Goal: Find specific page/section: Find specific page/section

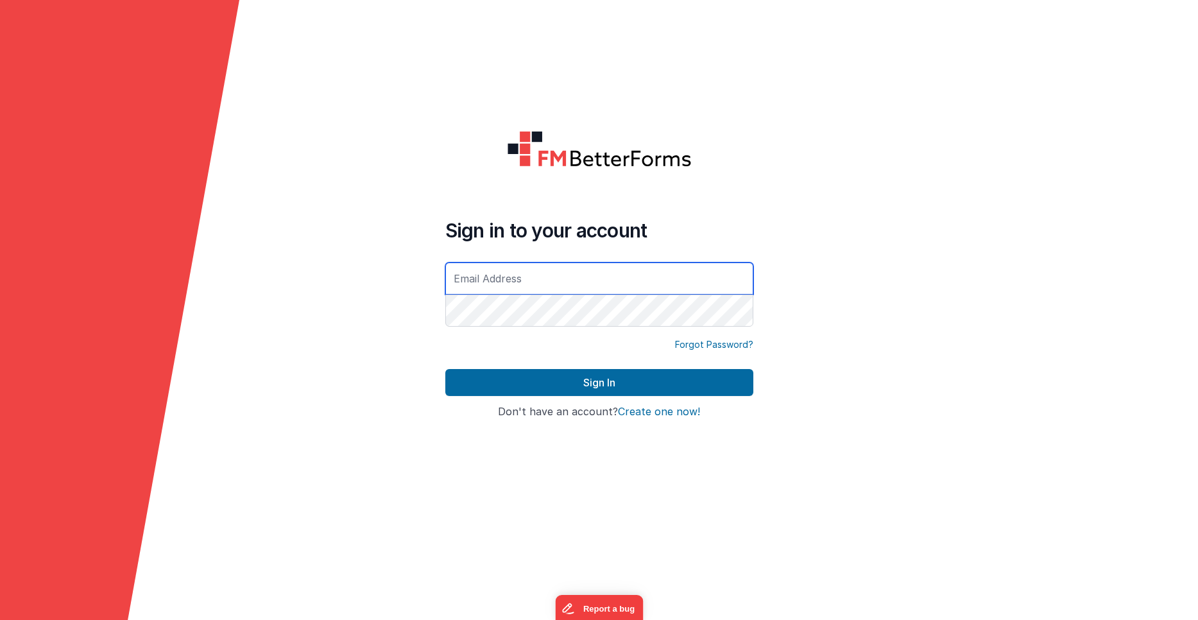
type input "[PERSON_NAME][EMAIL_ADDRESS][PERSON_NAME][DOMAIN_NAME]"
click at [357, 391] on form "Sign in to your account [PERSON_NAME][EMAIL_ADDRESS][PERSON_NAME][DOMAIN_NAME] …" at bounding box center [599, 310] width 1198 height 620
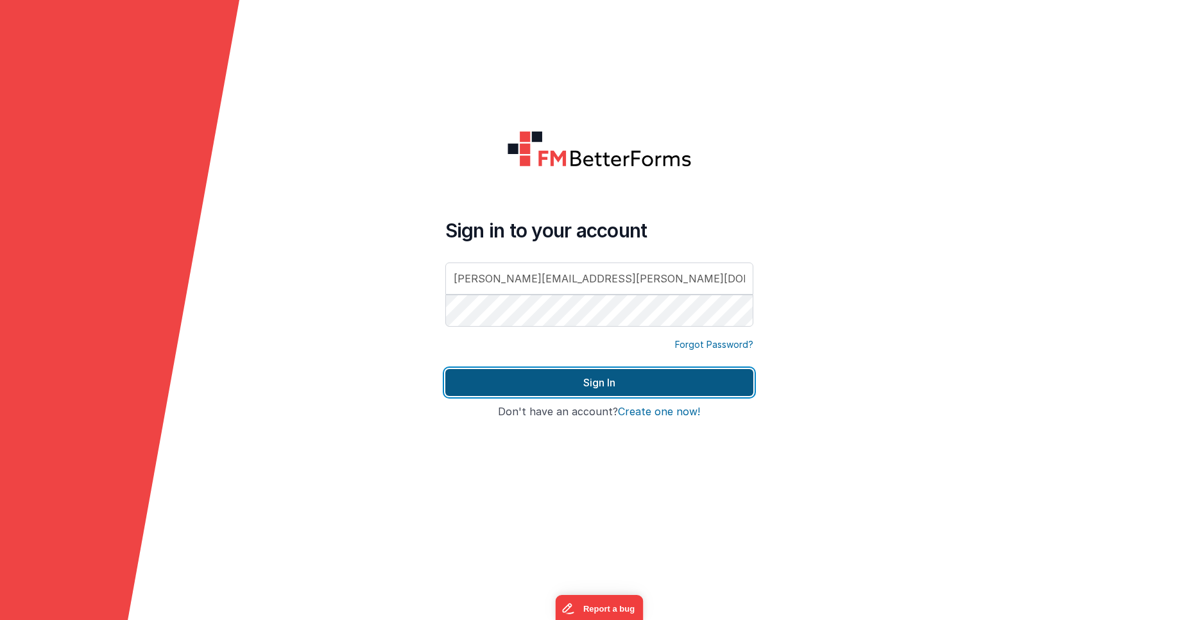
click at [480, 380] on button "Sign In" at bounding box center [599, 382] width 308 height 27
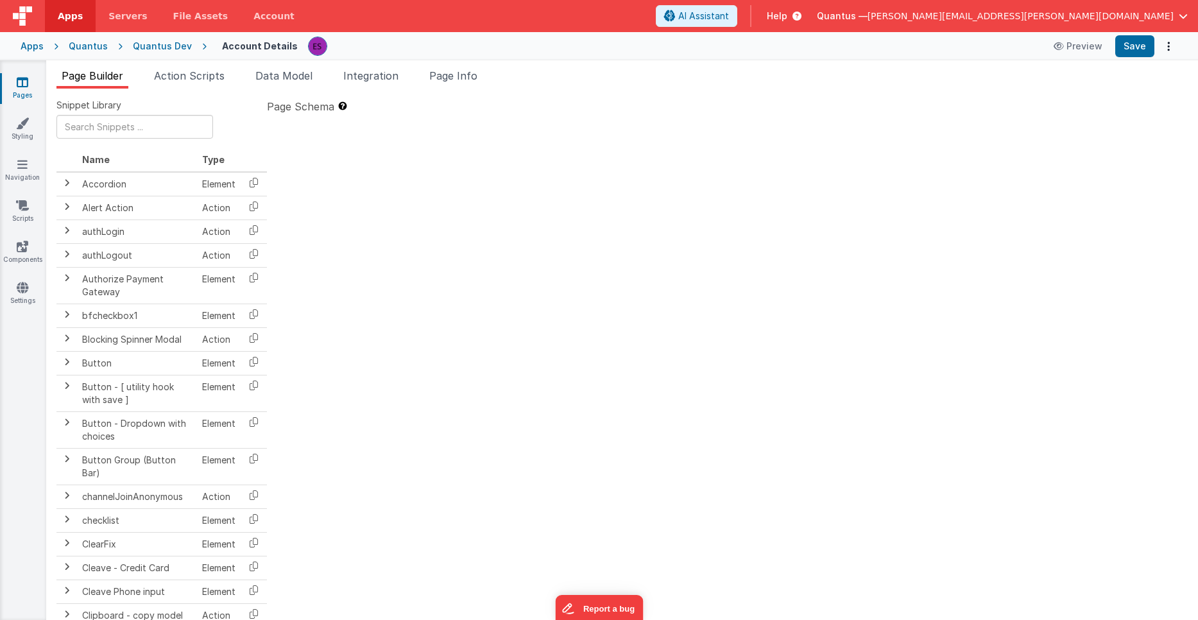
click at [19, 79] on icon at bounding box center [23, 82] width 12 height 13
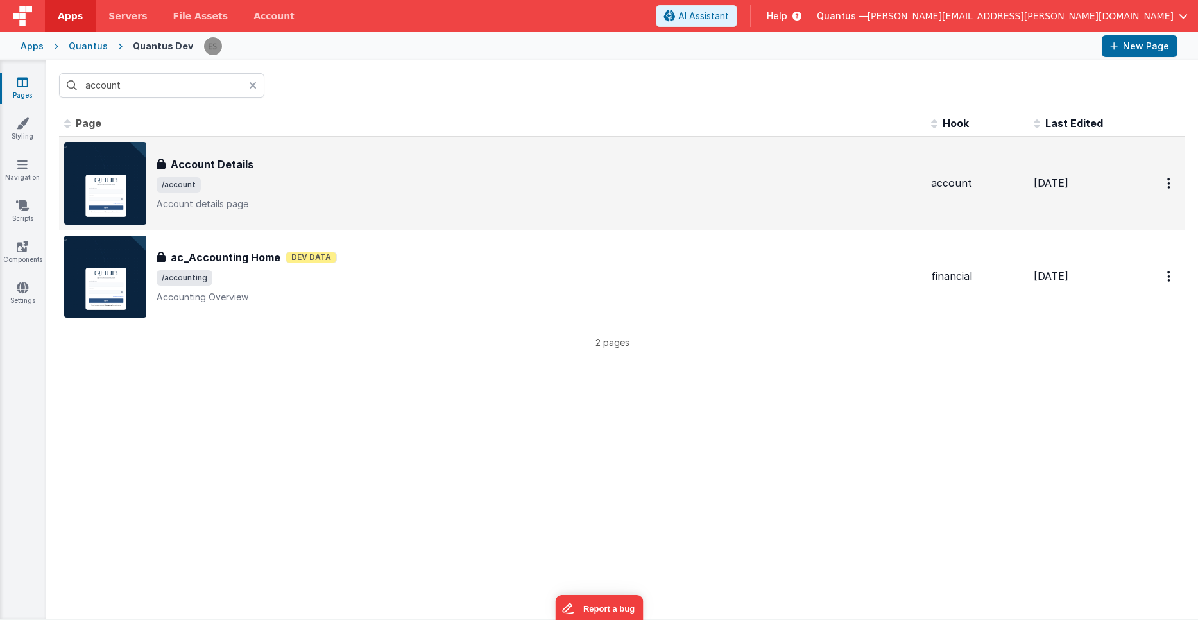
click at [119, 182] on img at bounding box center [105, 183] width 82 height 82
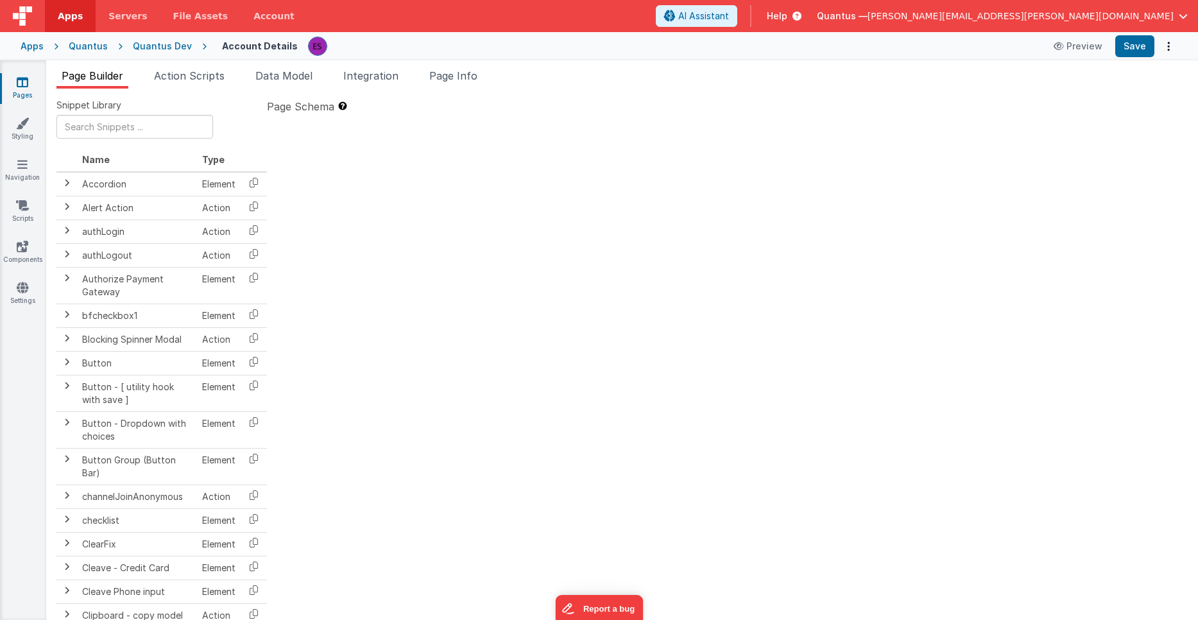
click at [452, 311] on div at bounding box center [727, 353] width 921 height 473
click at [200, 67] on div "Page Builder Action Scripts Data Model Integration Page Info Snippet Library Na…" at bounding box center [622, 340] width 1152 height 560
click at [193, 76] on span "Action Scripts" at bounding box center [189, 75] width 71 height 13
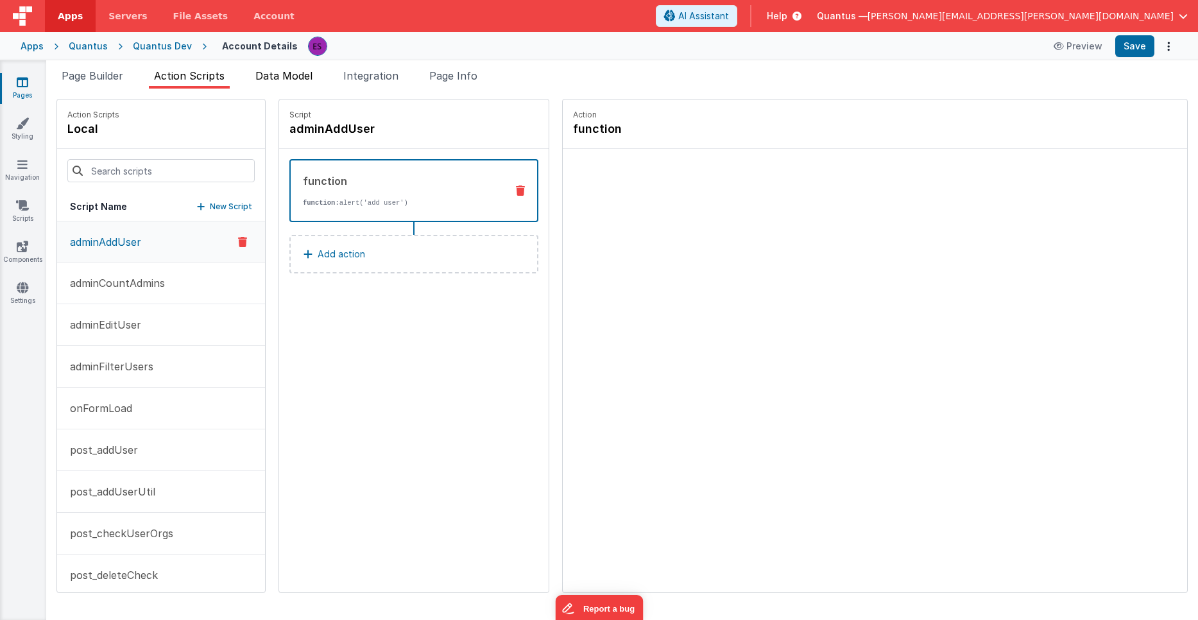
click at [273, 76] on span "Data Model" at bounding box center [283, 75] width 57 height 13
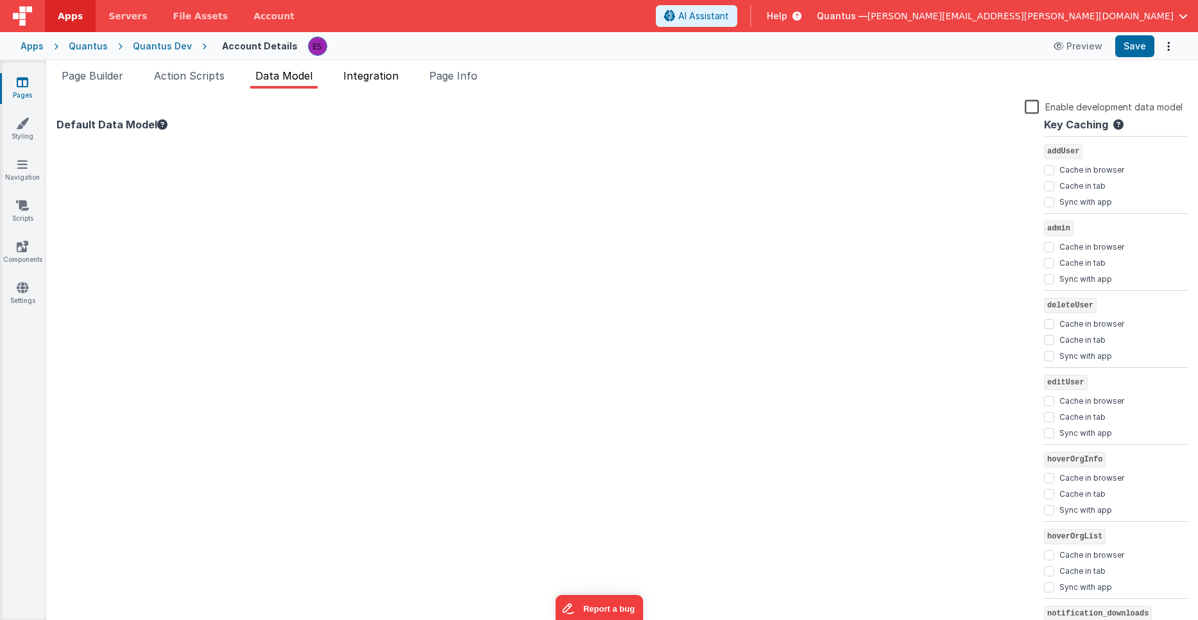
click at [382, 76] on span "Integration" at bounding box center [370, 75] width 55 height 13
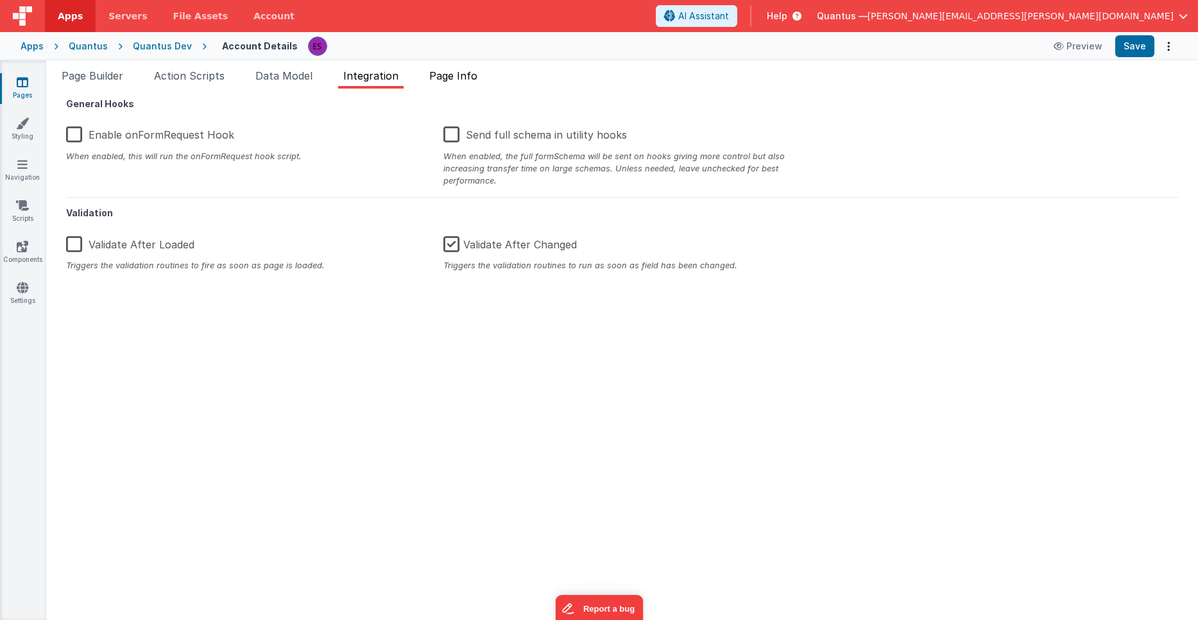
click at [452, 77] on span "Page Info" at bounding box center [453, 75] width 48 height 13
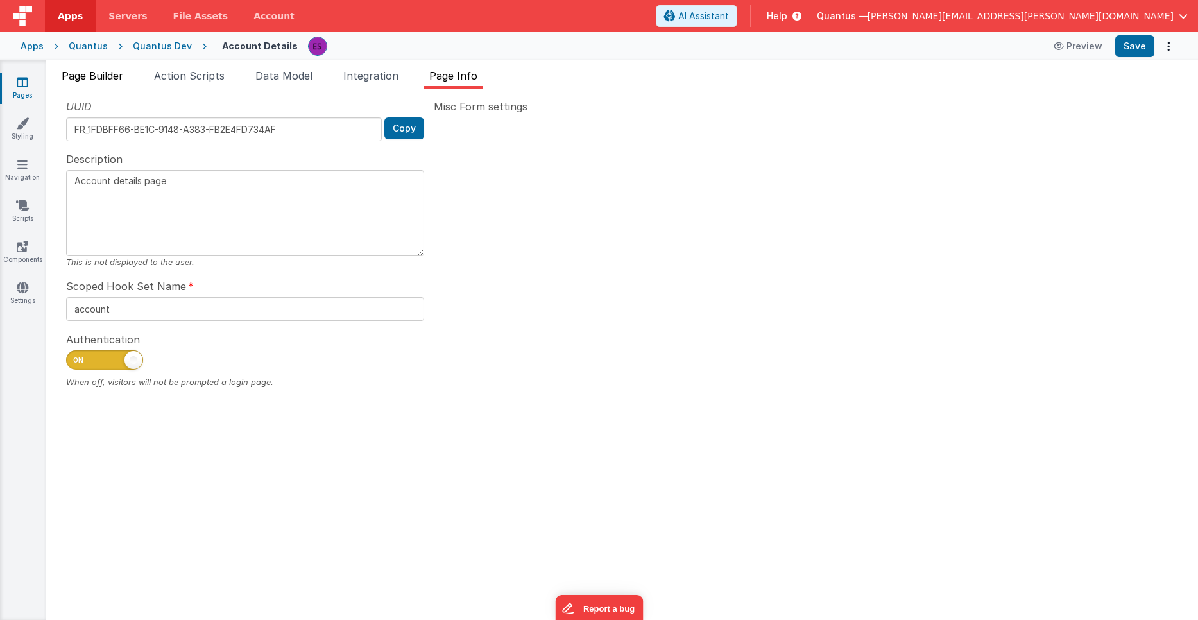
click at [103, 77] on span "Page Builder" at bounding box center [93, 75] width 62 height 13
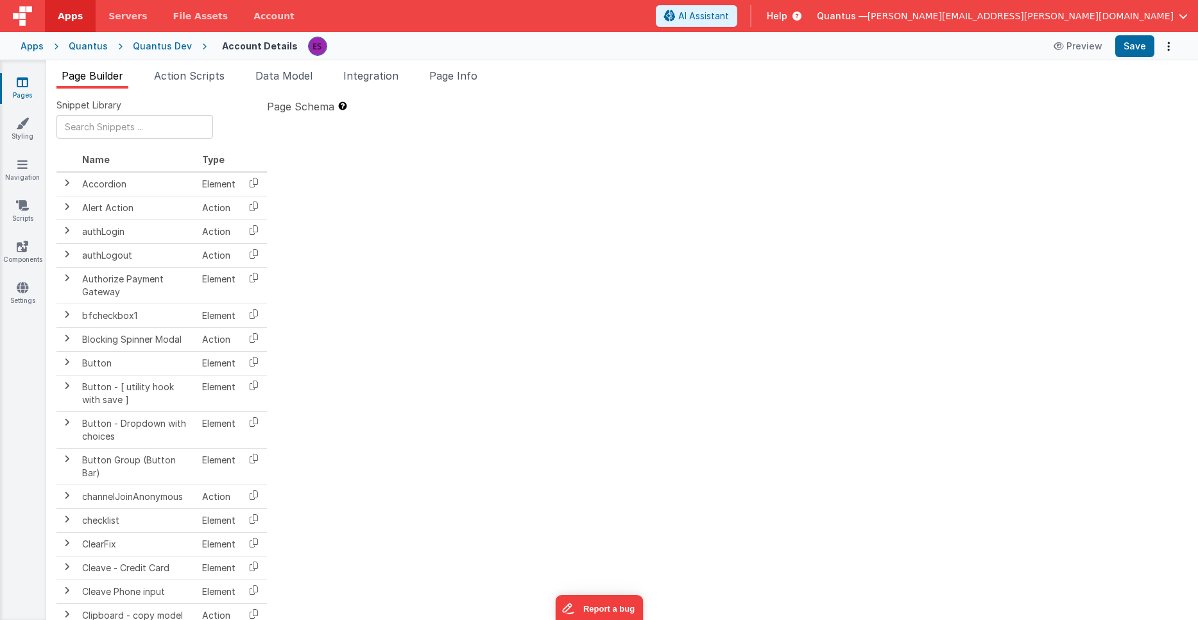
click at [19, 92] on link "Pages" at bounding box center [22, 89] width 46 height 26
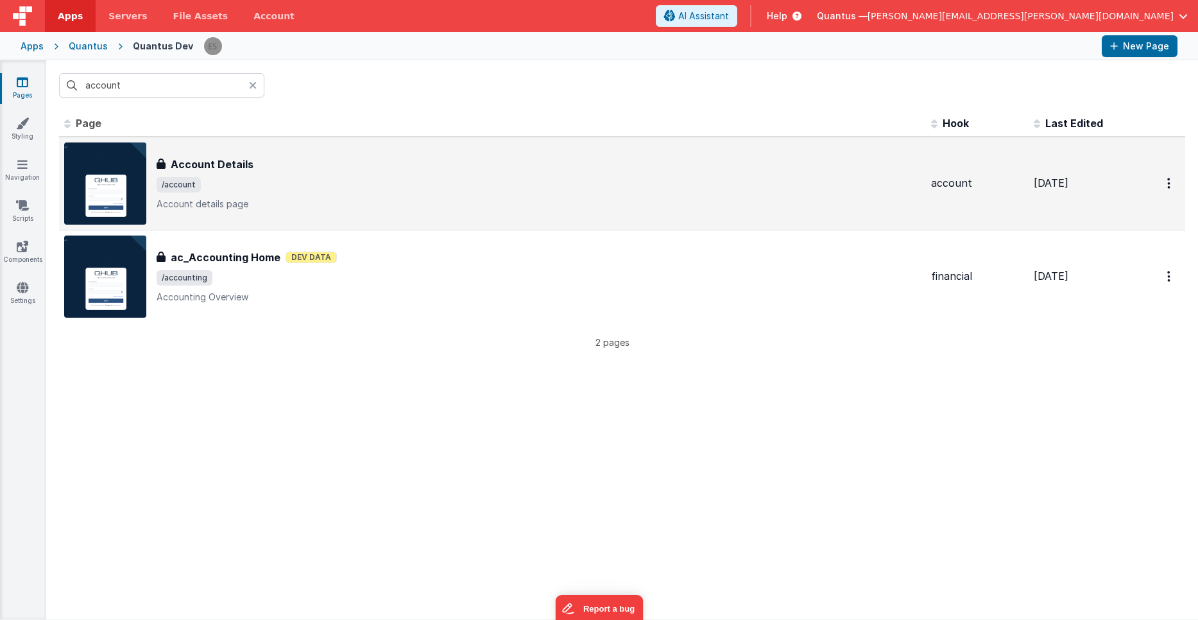
click at [94, 164] on img at bounding box center [105, 183] width 82 height 82
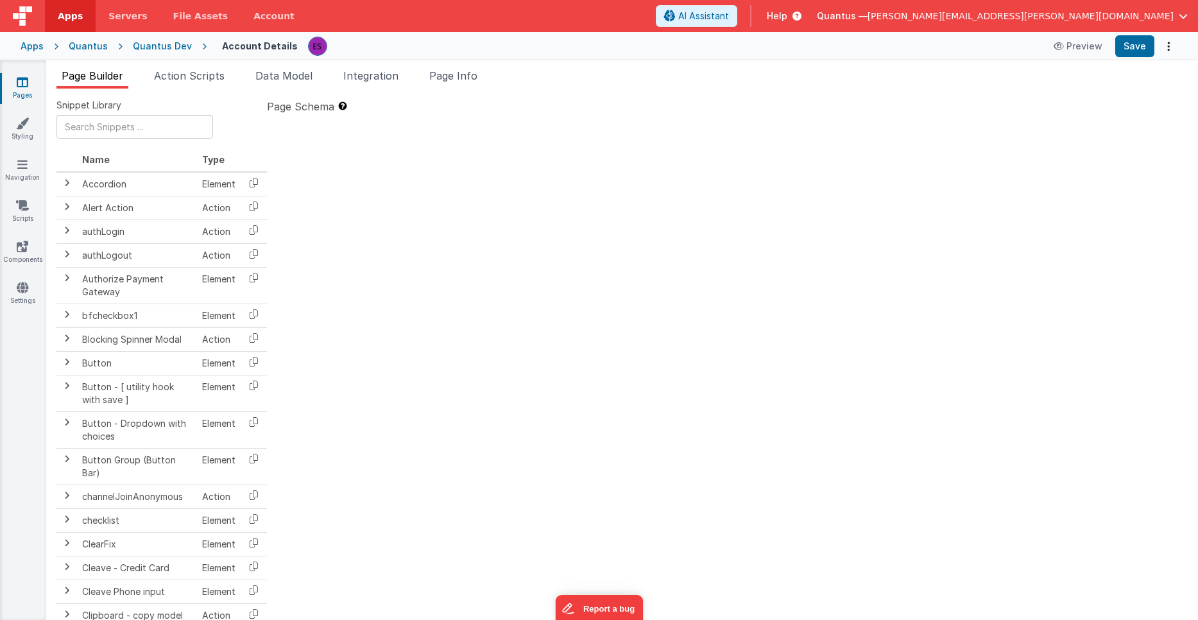
scroll to position [0, 3]
click at [285, 76] on span "Data Model" at bounding box center [283, 75] width 57 height 13
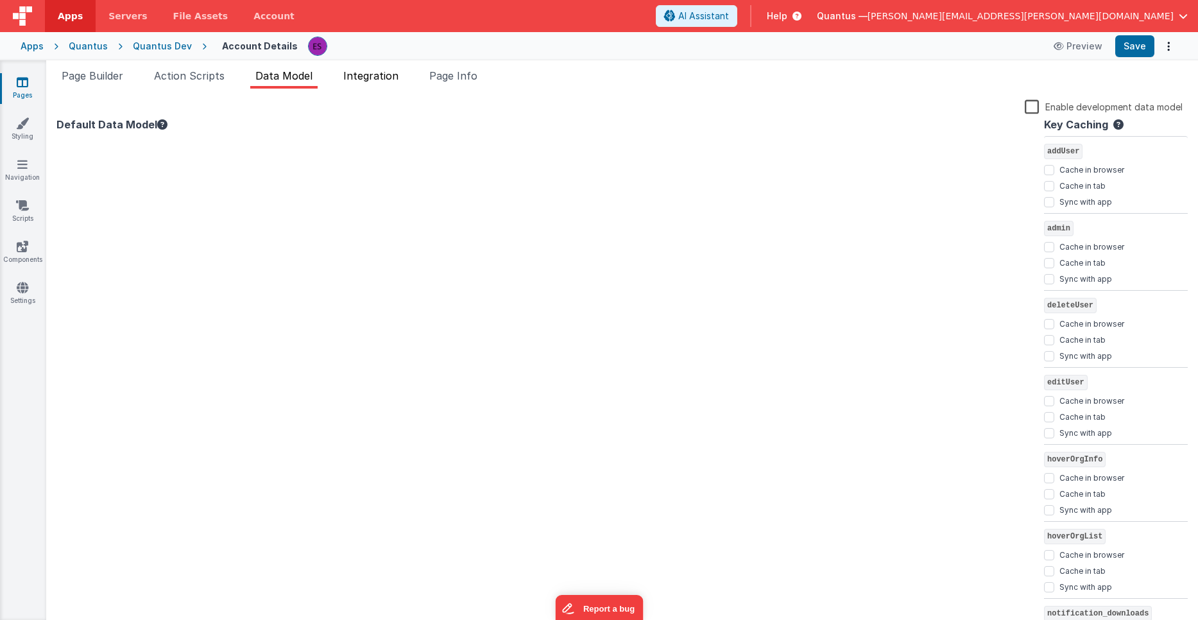
click at [372, 83] on li "Integration" at bounding box center [370, 78] width 65 height 21
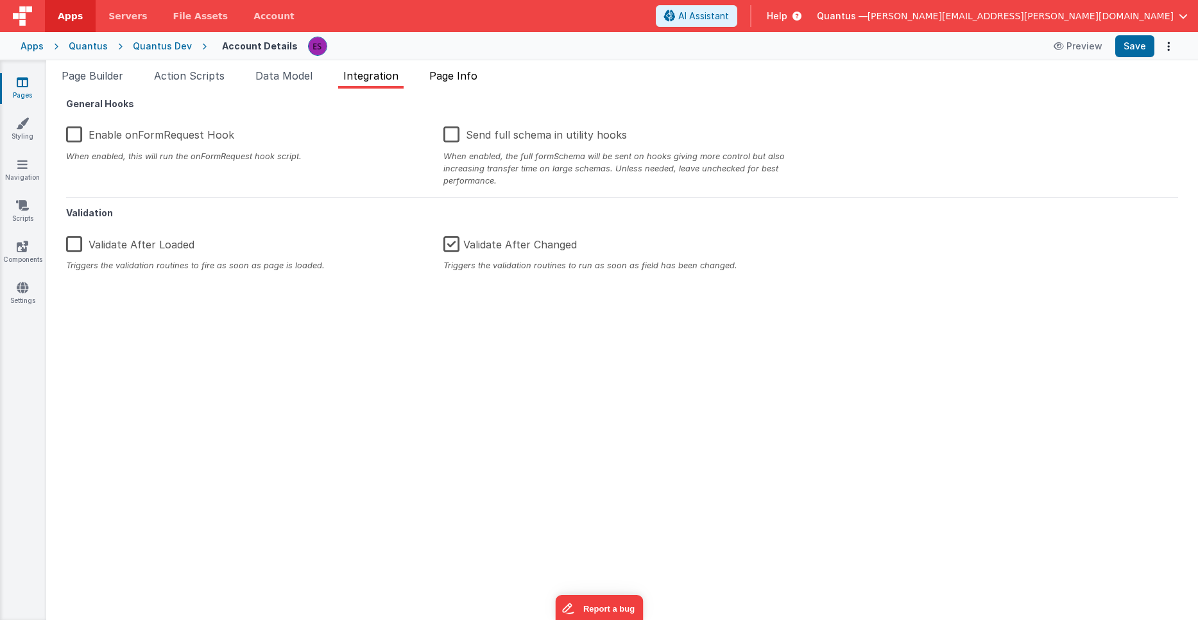
click at [445, 81] on span "Page Info" at bounding box center [453, 75] width 48 height 13
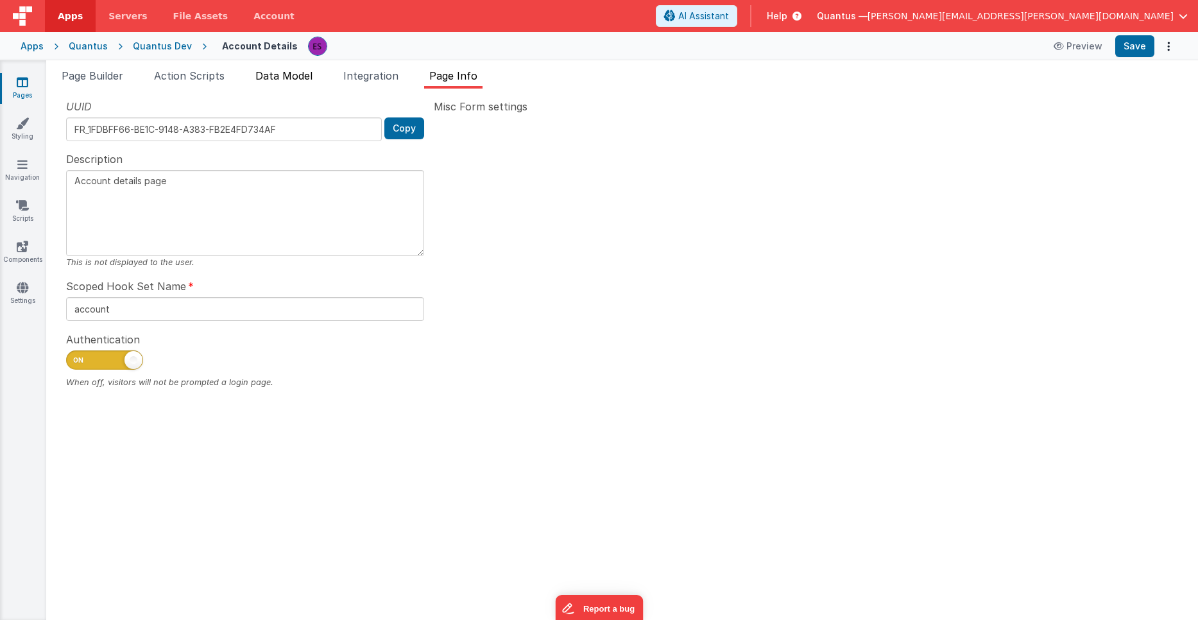
click at [278, 84] on li "Data Model" at bounding box center [283, 78] width 67 height 21
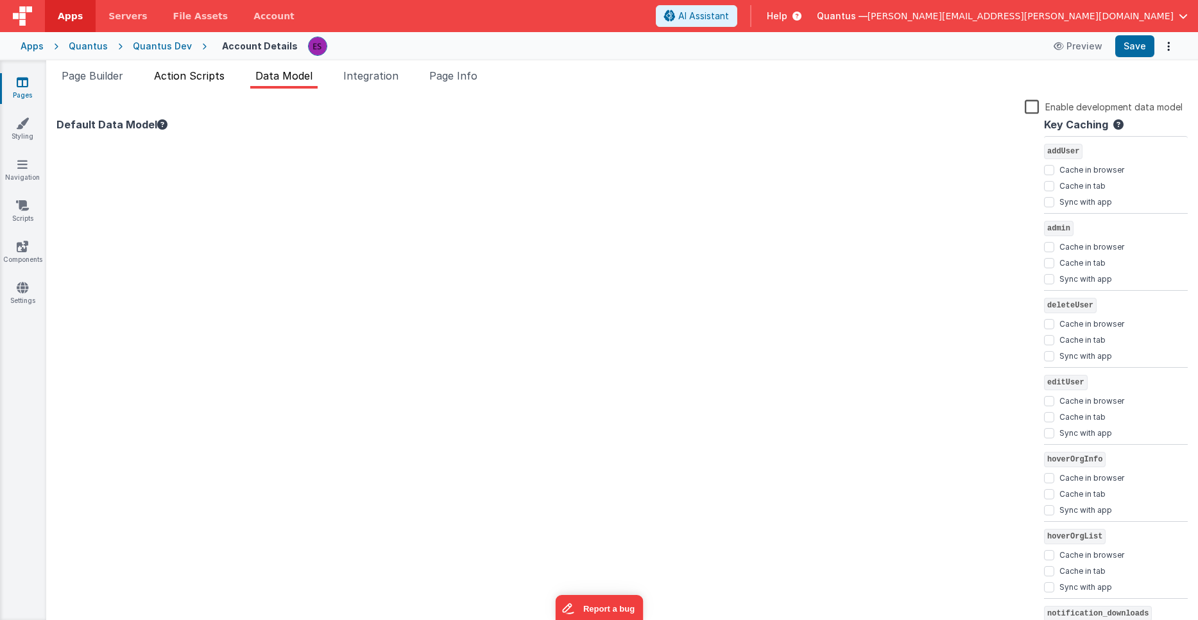
click at [203, 80] on span "Action Scripts" at bounding box center [189, 75] width 71 height 13
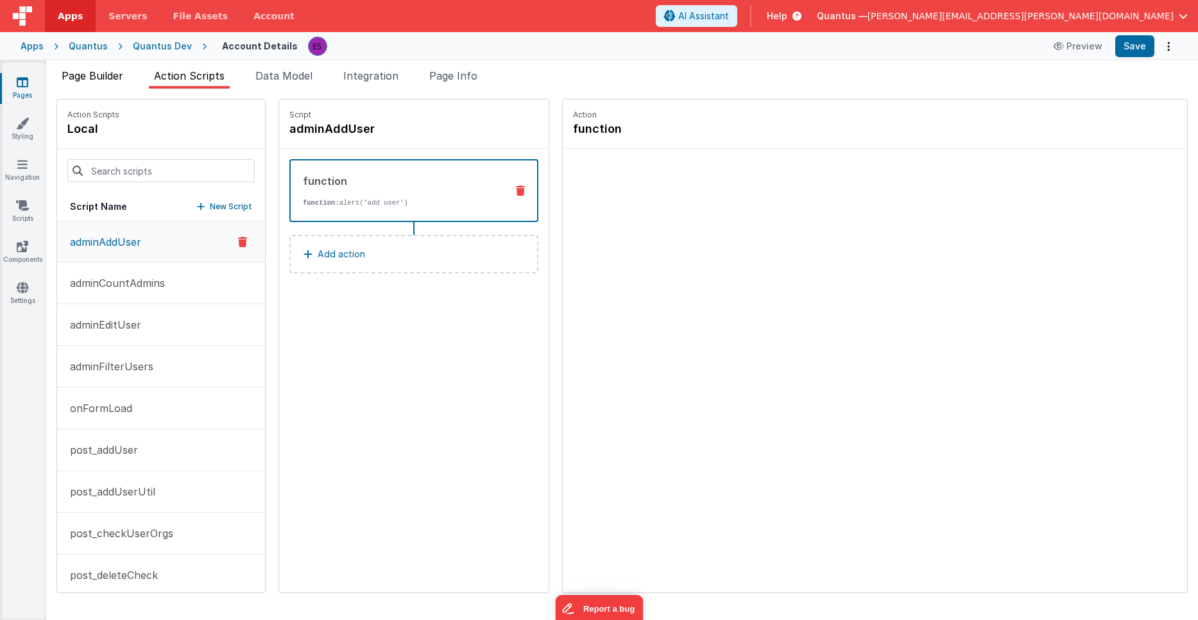
click at [117, 83] on li "Page Builder" at bounding box center [92, 78] width 72 height 21
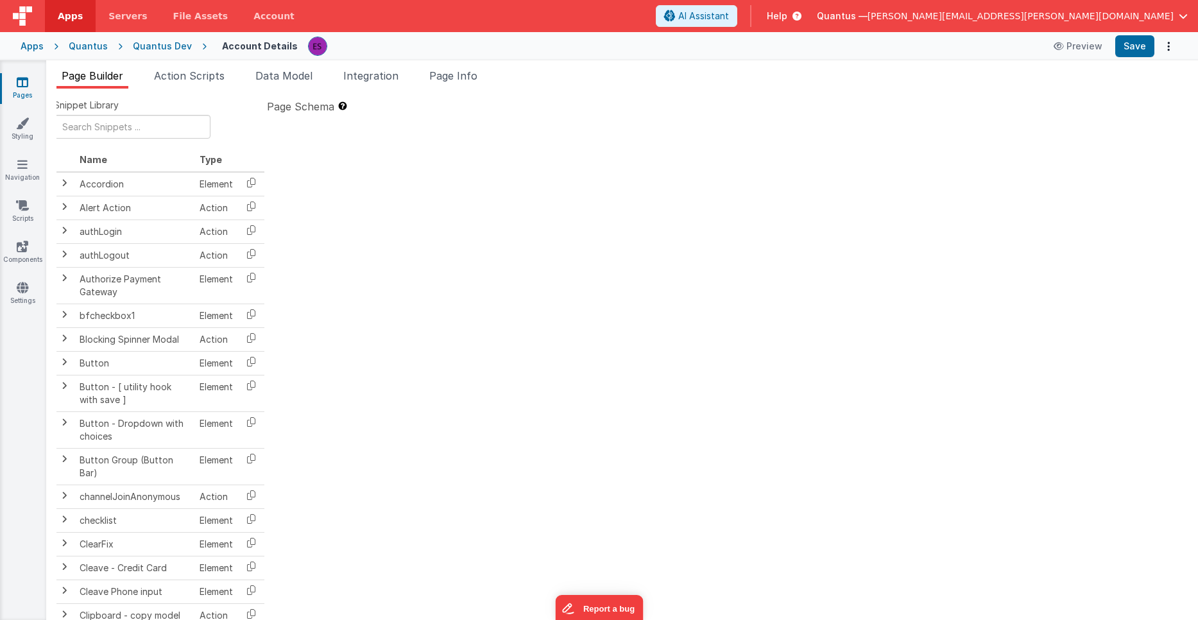
click at [17, 84] on icon at bounding box center [23, 82] width 12 height 13
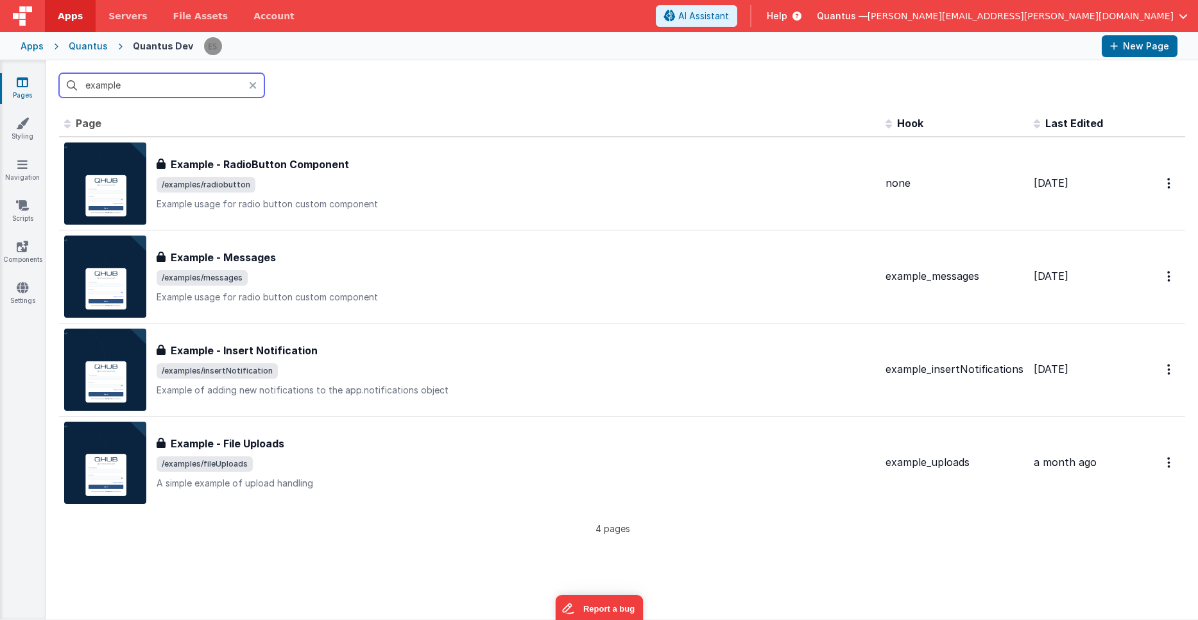
type input "example"
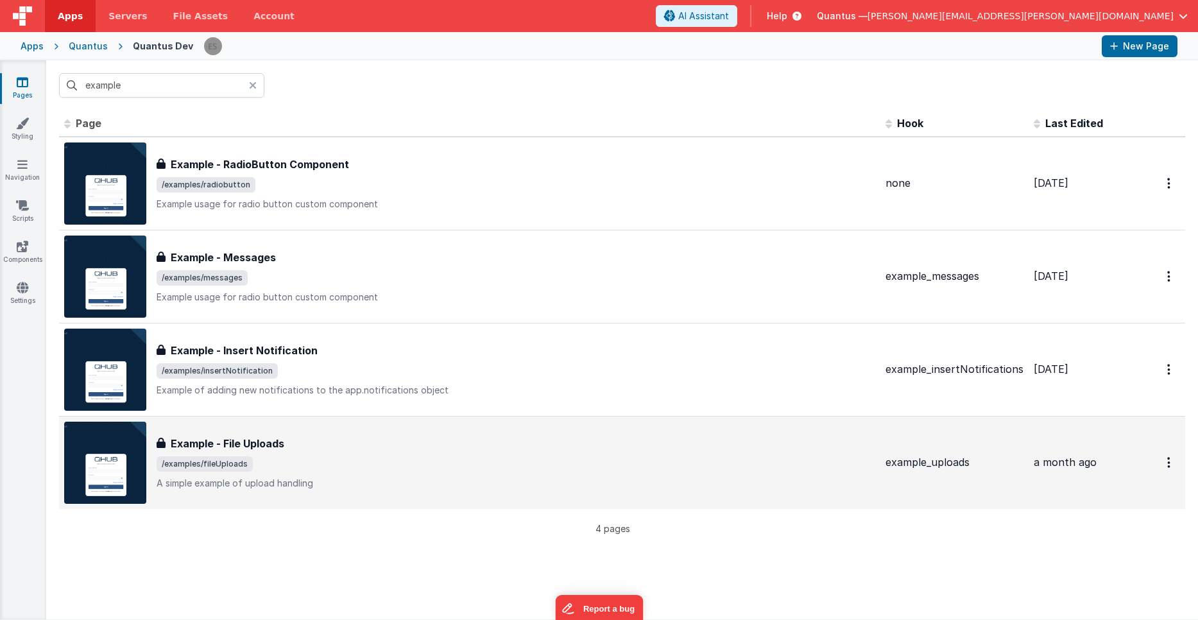
click at [307, 458] on span "/examples/fileUploads" at bounding box center [516, 463] width 719 height 15
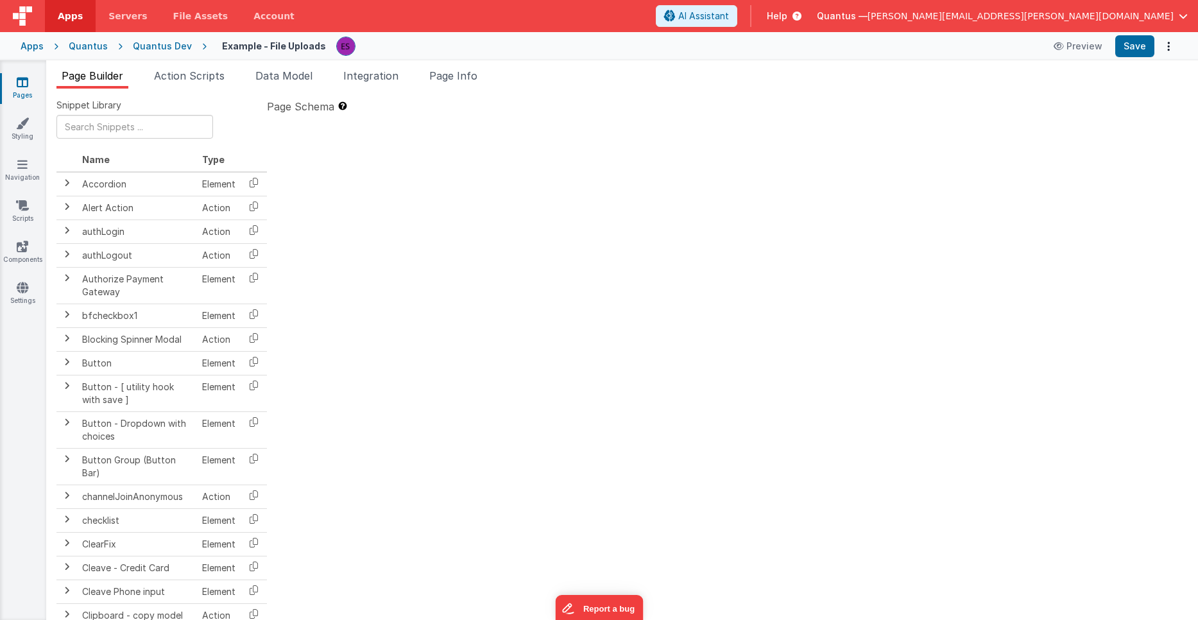
click at [527, 307] on div at bounding box center [727, 353] width 921 height 473
drag, startPoint x: 436, startPoint y: 197, endPoint x: 447, endPoint y: 311, distance: 114.7
click at [447, 311] on div at bounding box center [727, 353] width 921 height 473
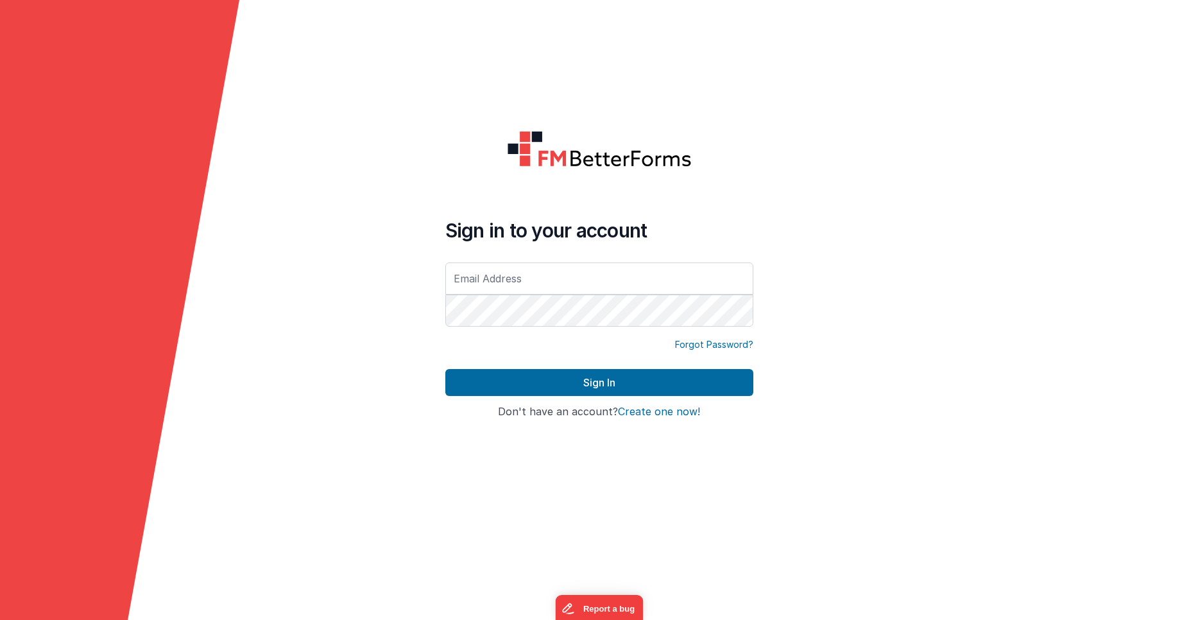
type input "eric.smoger@goquantus.com"
click at [372, 137] on form "Sign in to your account [PERSON_NAME][EMAIL_ADDRESS][PERSON_NAME][DOMAIN_NAME] …" at bounding box center [599, 310] width 1198 height 620
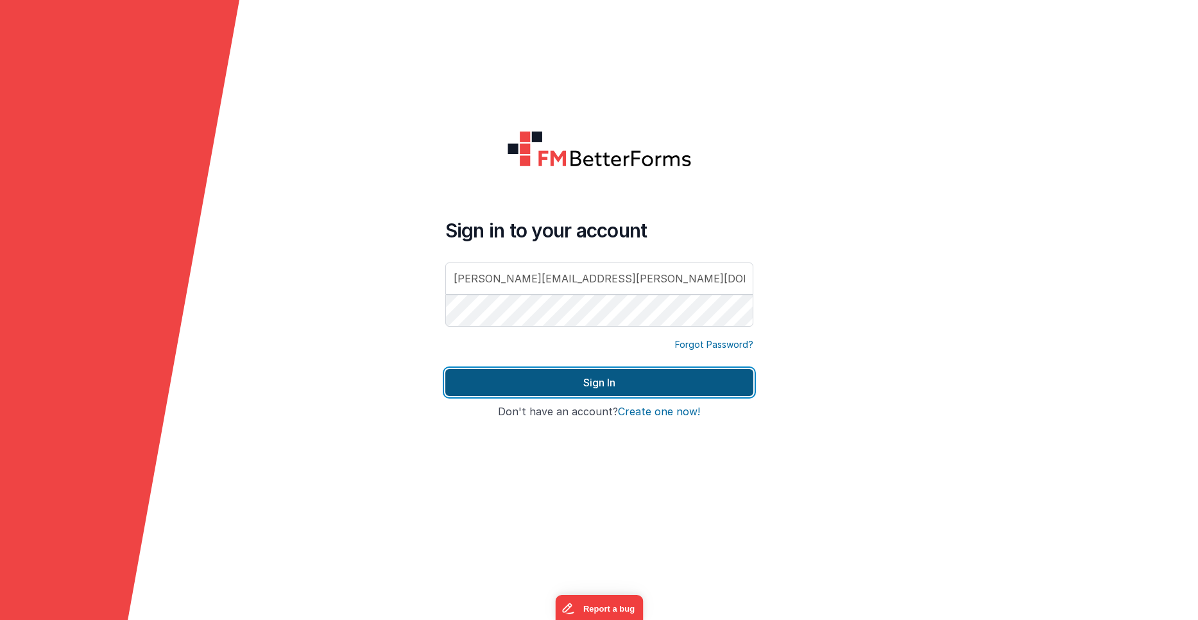
click at [482, 390] on button "Sign In" at bounding box center [599, 382] width 308 height 27
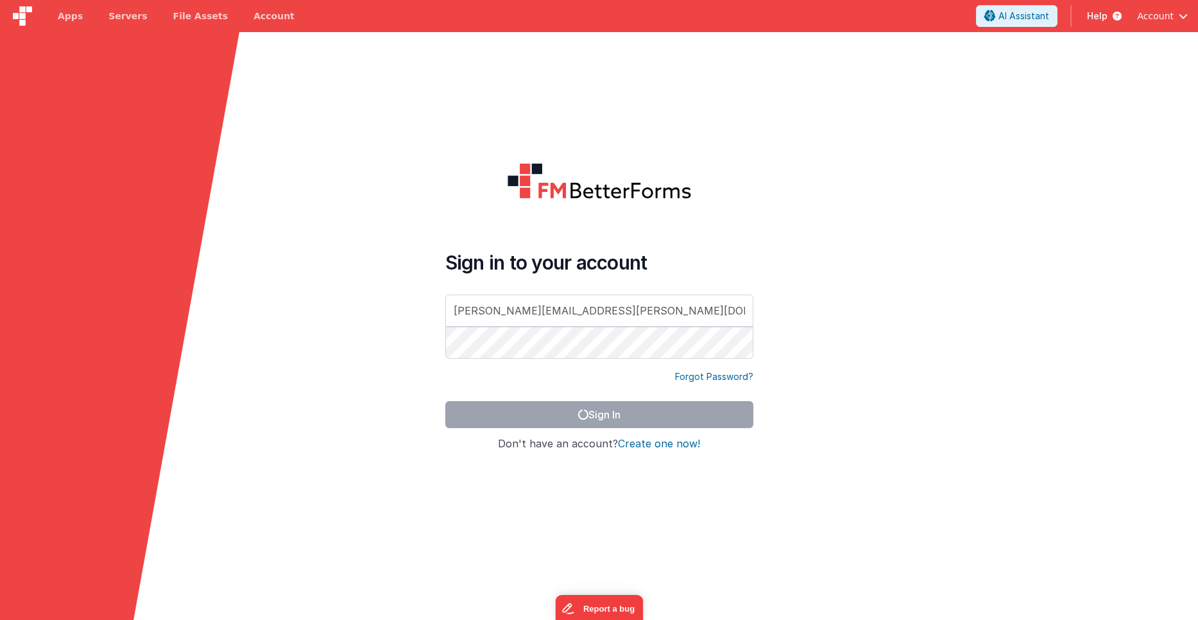
click at [1076, 127] on div at bounding box center [1078, 342] width 239 height 620
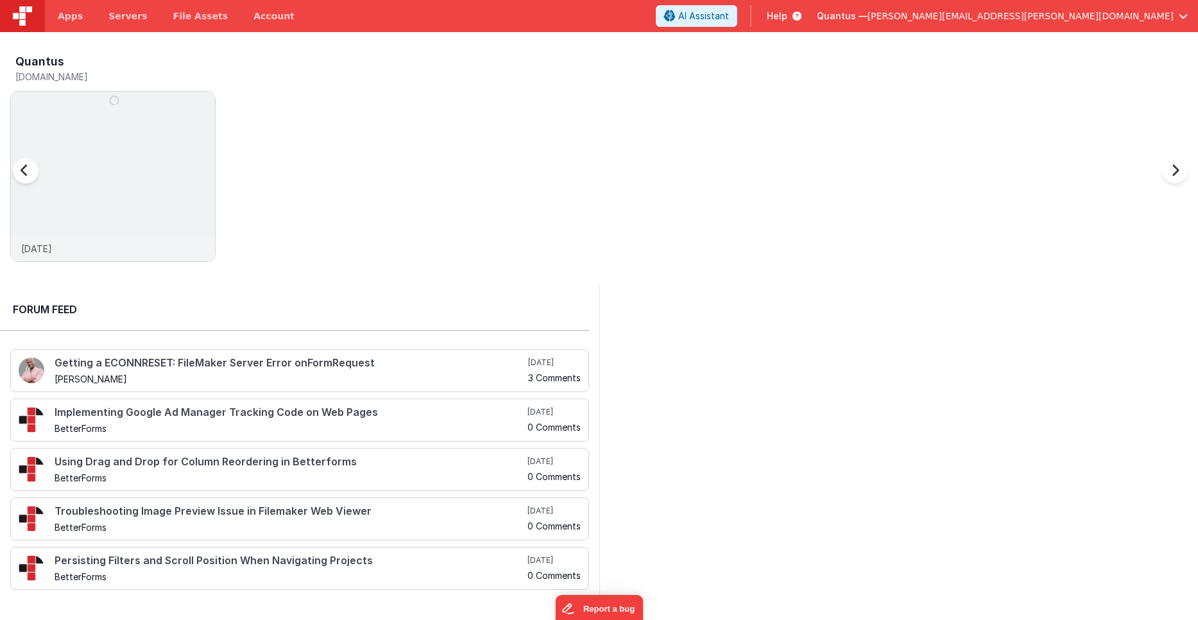
click at [38, 121] on div at bounding box center [38, 178] width 51 height 185
click at [151, 135] on img at bounding box center [113, 194] width 204 height 204
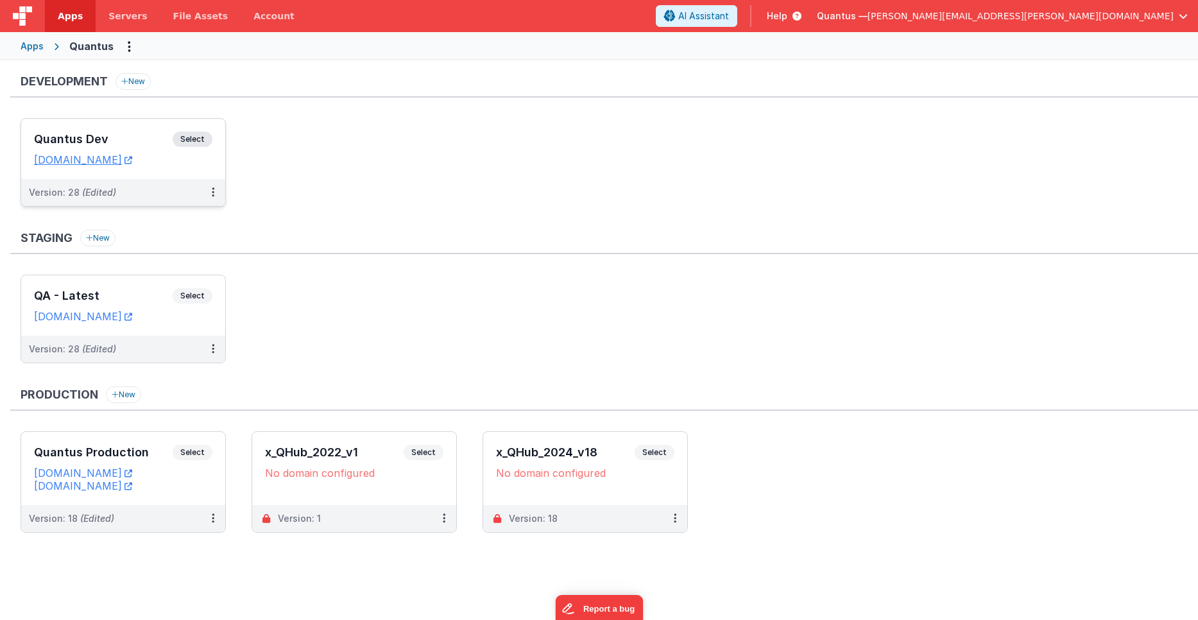
click at [116, 130] on div "Quantus Dev Select URLs quantusdev.fmbetterforms.com" at bounding box center [123, 149] width 204 height 60
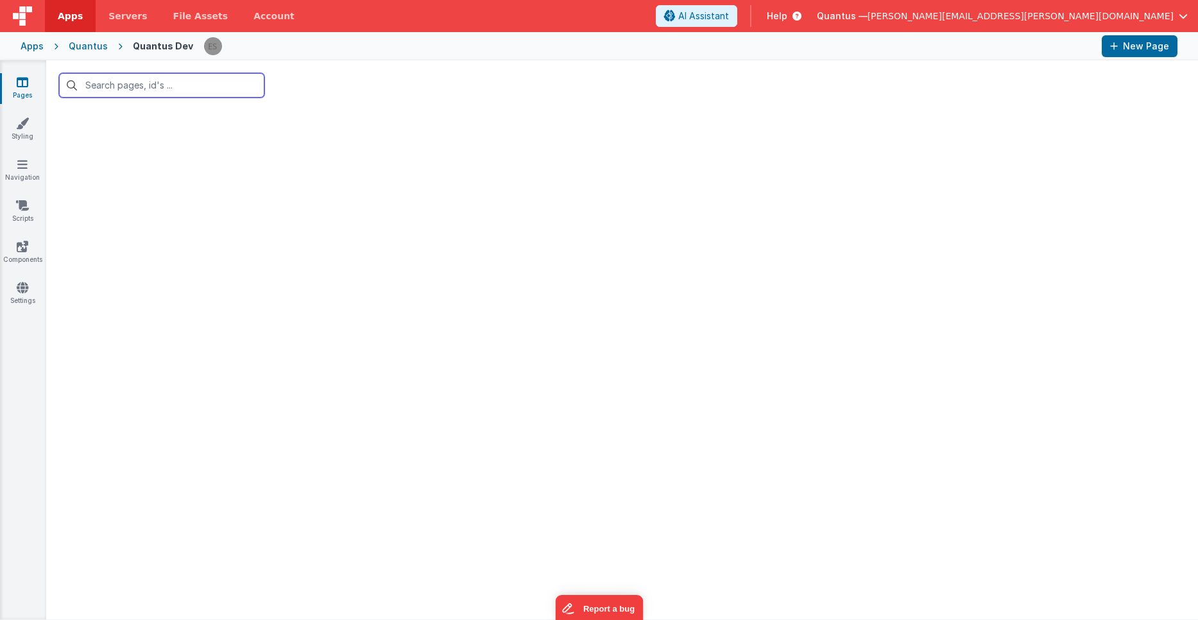
click at [140, 85] on input "text" at bounding box center [161, 85] width 205 height 24
type input "examples"
click at [256, 87] on icon at bounding box center [253, 85] width 8 height 10
click at [26, 139] on link "Styling" at bounding box center [22, 130] width 46 height 26
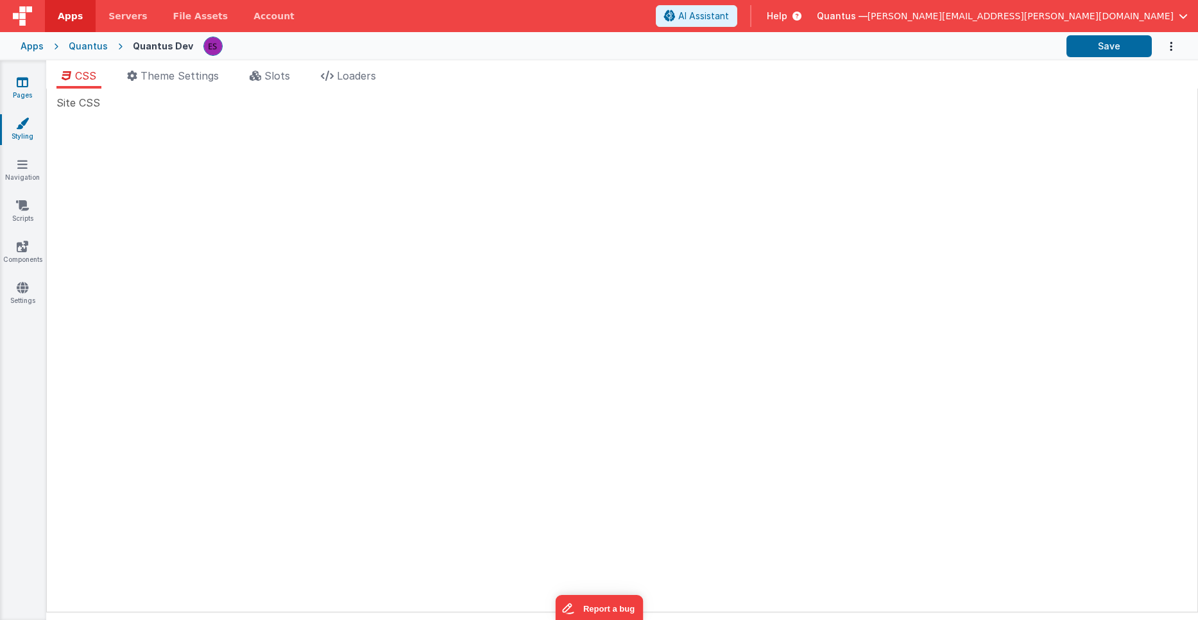
click at [19, 84] on icon at bounding box center [23, 82] width 12 height 13
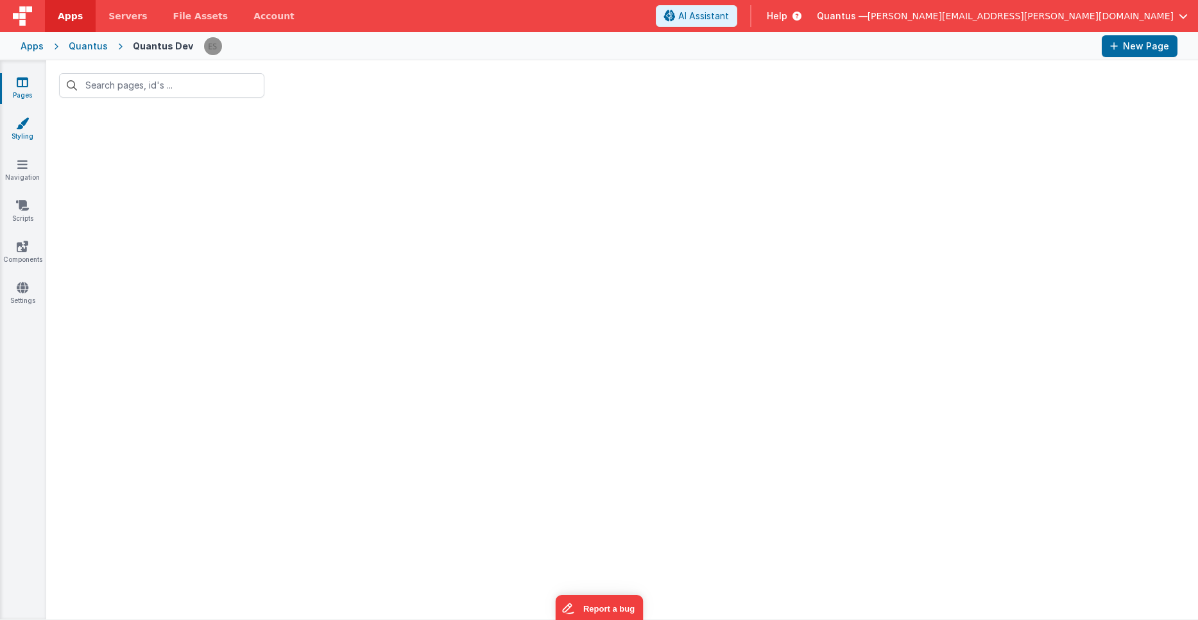
click at [26, 124] on icon at bounding box center [22, 123] width 13 height 13
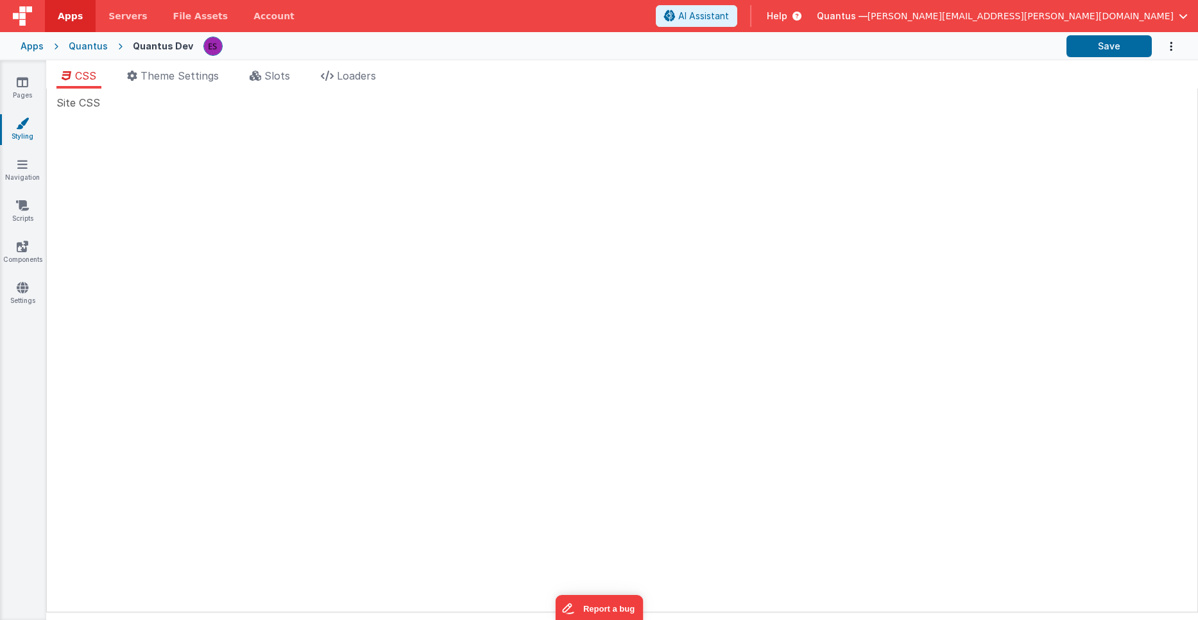
click at [83, 47] on div "Quantus" at bounding box center [88, 46] width 39 height 13
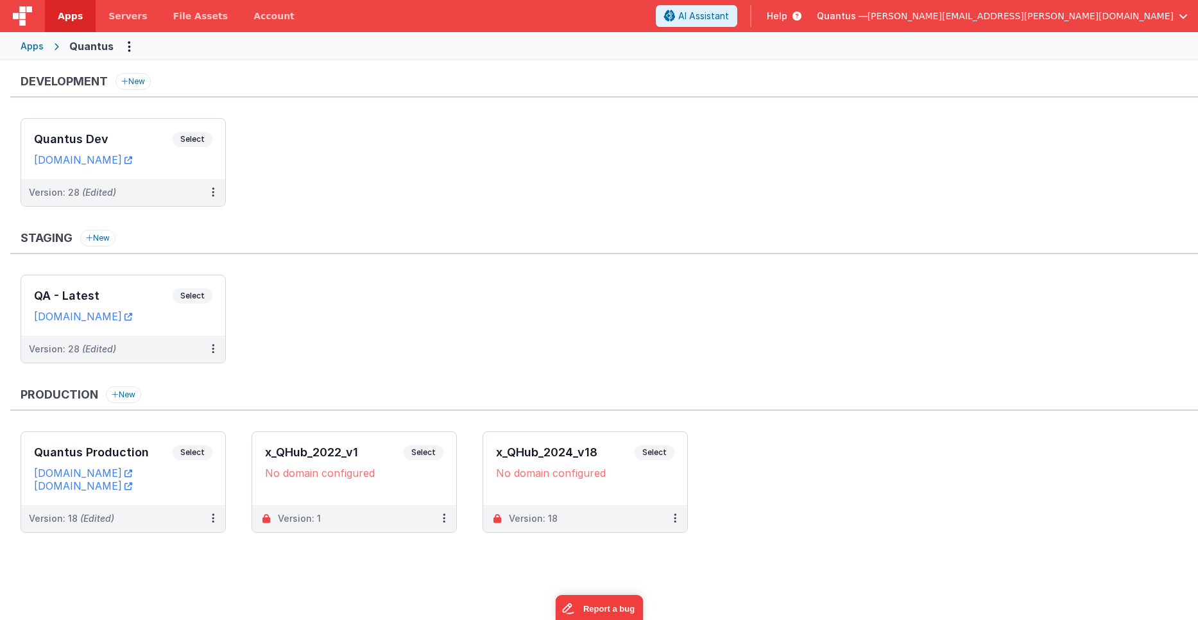
click at [438, 230] on div "Staging New" at bounding box center [604, 242] width 1188 height 24
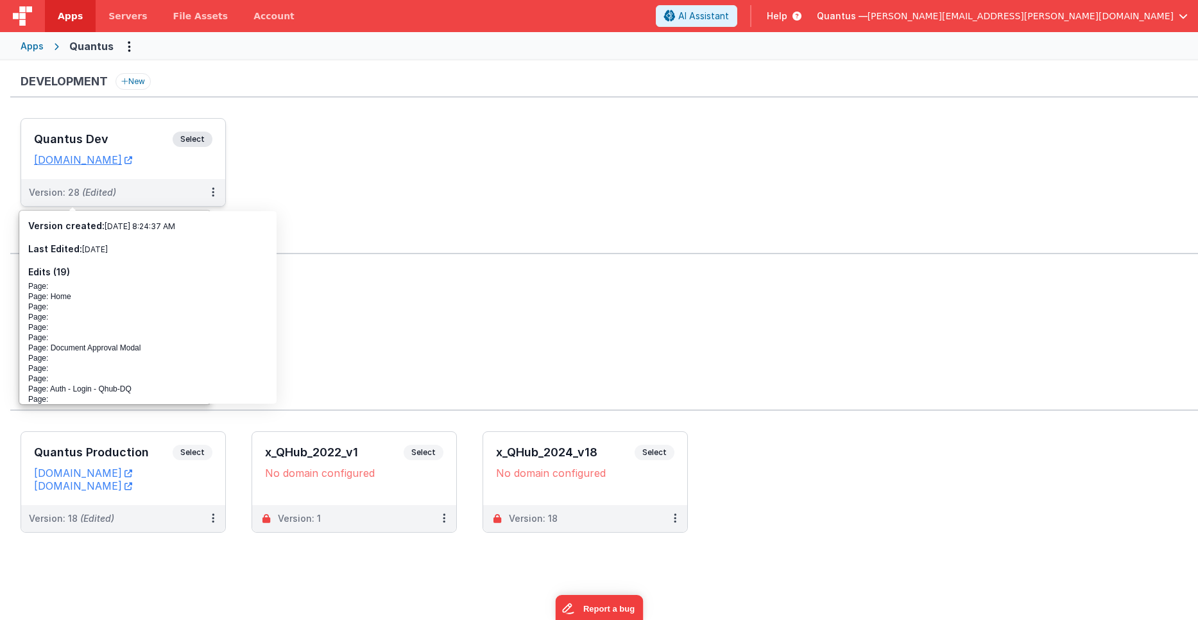
click at [44, 134] on h3 "Quantus Dev" at bounding box center [103, 139] width 139 height 13
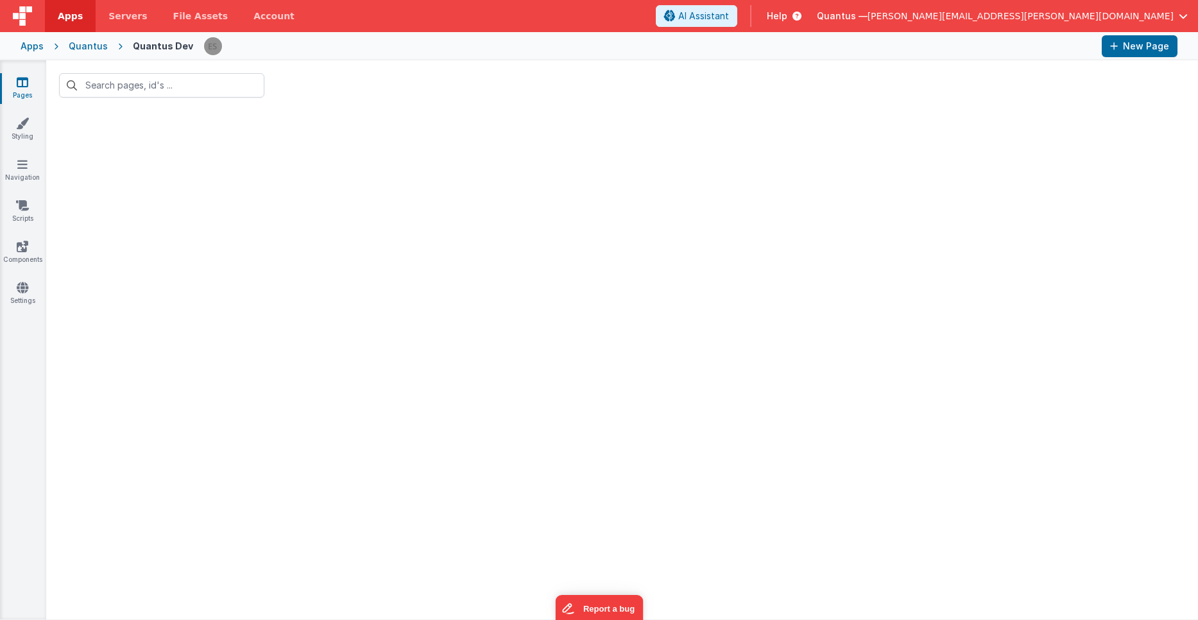
click at [96, 51] on div "Quantus" at bounding box center [88, 46] width 39 height 13
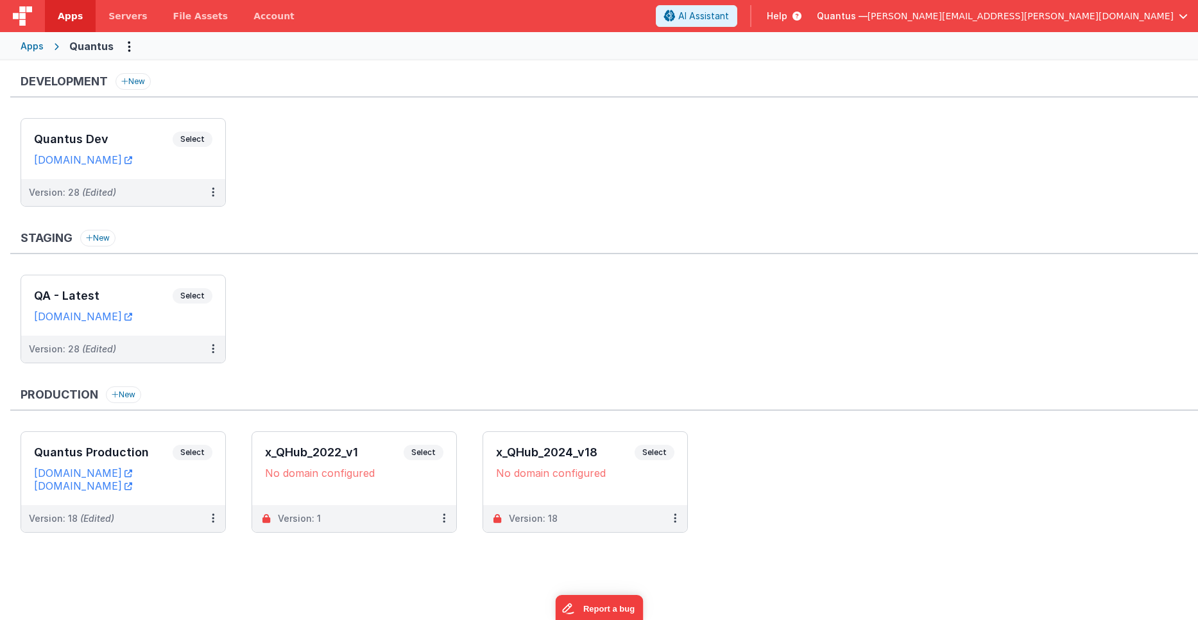
click at [380, 213] on ul "Quantus Dev Select URLs quantusdev.fmbetterforms.com Version: 28 (Edited)" at bounding box center [610, 168] width 1178 height 101
click at [142, 135] on h3 "Quantus Dev" at bounding box center [103, 139] width 139 height 13
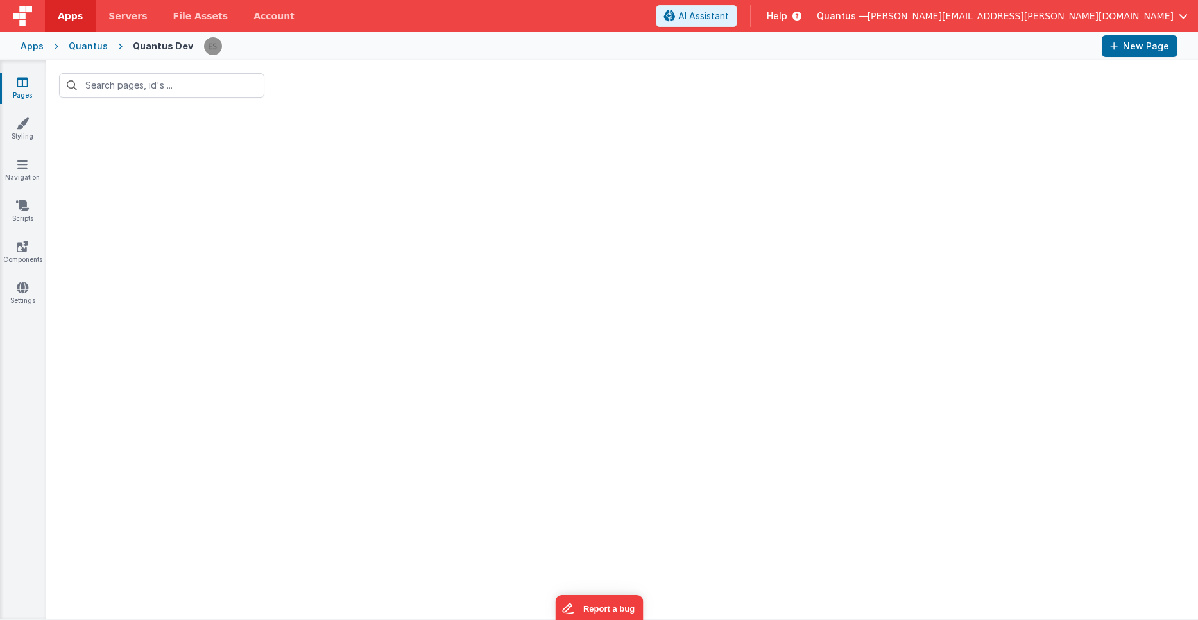
click at [30, 85] on link "Pages" at bounding box center [22, 89] width 46 height 26
click at [94, 45] on div "Quantus" at bounding box center [88, 46] width 39 height 13
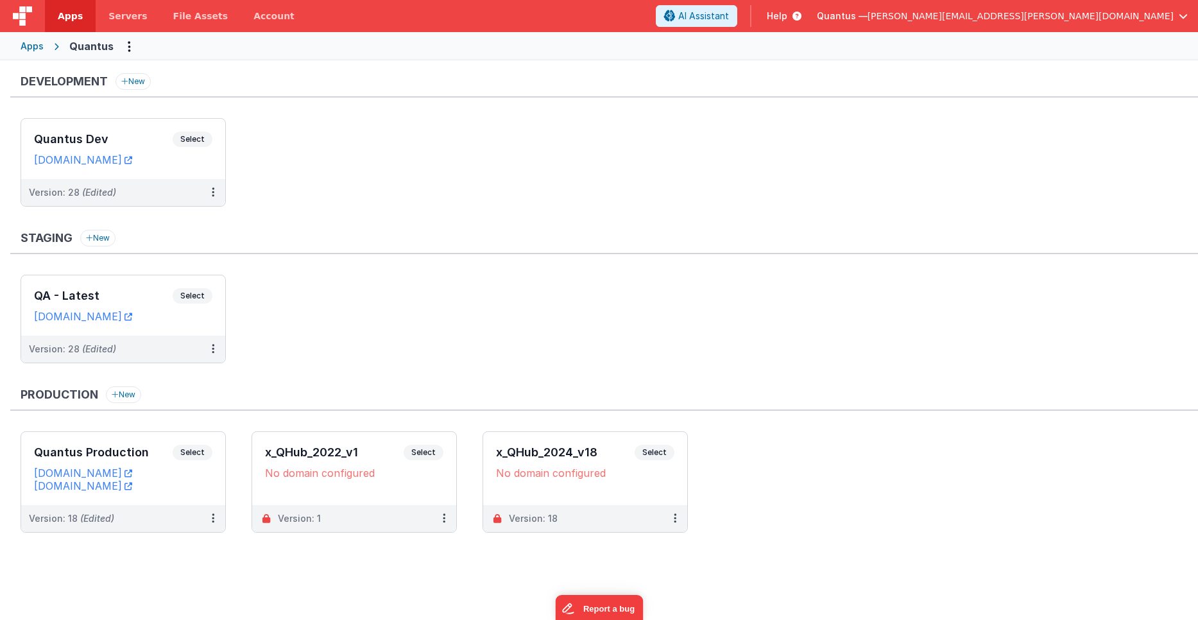
click at [384, 172] on ul "Quantus Dev Select URLs quantusdev.fmbetterforms.com Version: 28 (Edited)" at bounding box center [610, 168] width 1178 height 101
click at [143, 133] on h3 "Quantus Dev" at bounding box center [103, 139] width 139 height 13
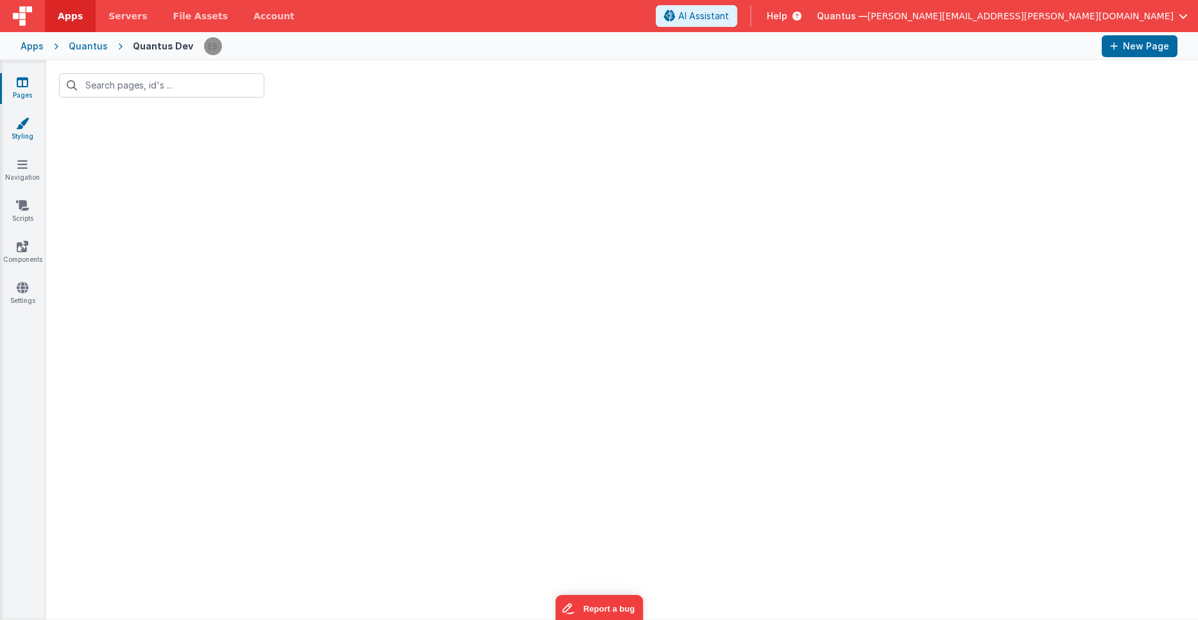
click at [18, 133] on link "Styling" at bounding box center [22, 130] width 46 height 26
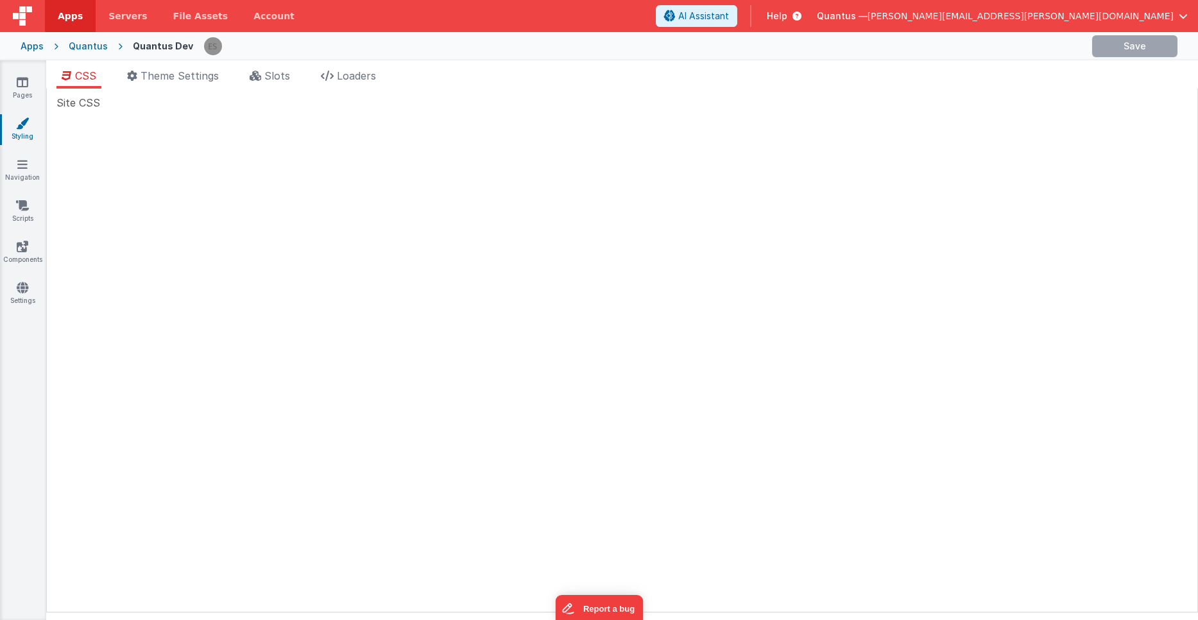
click at [32, 49] on div "Apps" at bounding box center [32, 46] width 23 height 13
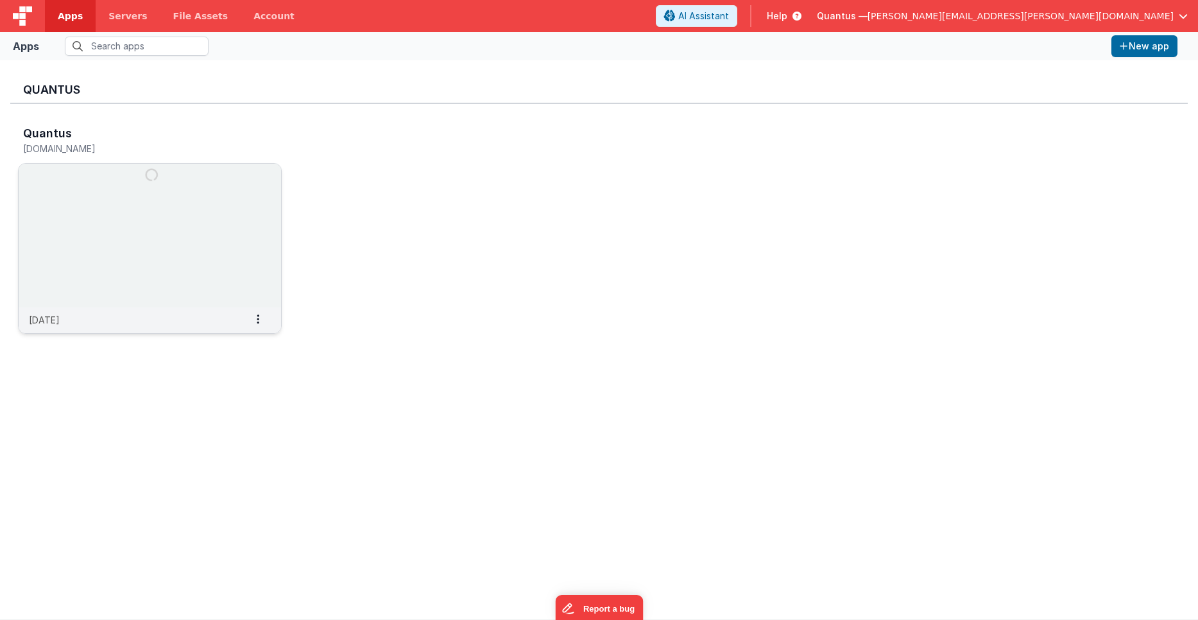
click at [153, 204] on img at bounding box center [150, 236] width 262 height 144
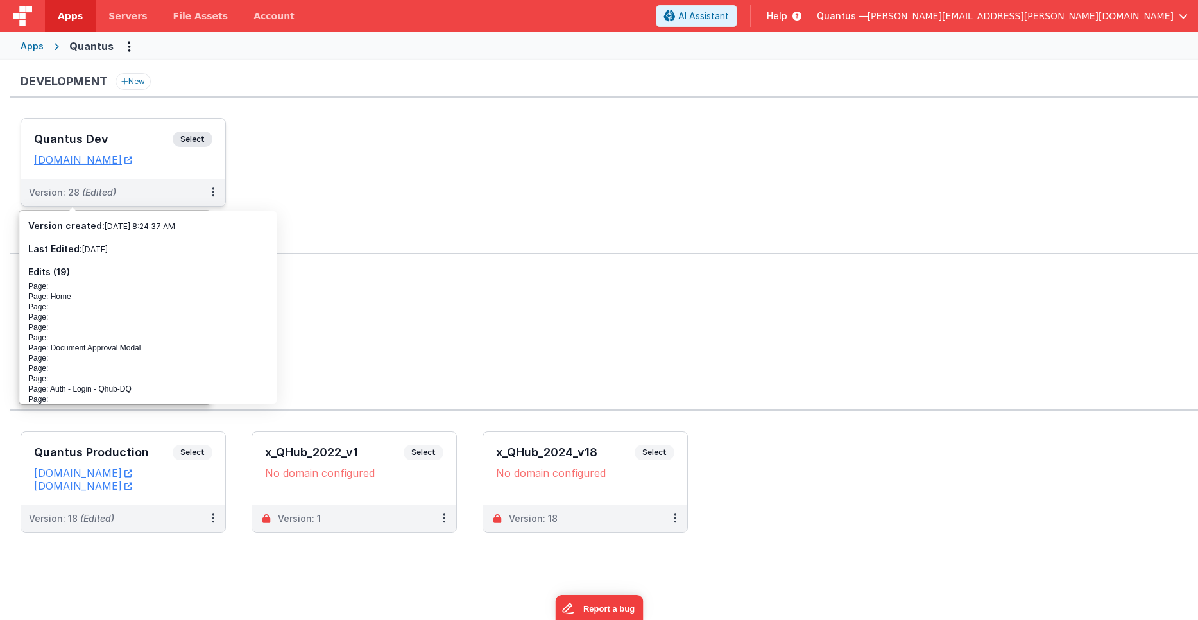
click at [105, 136] on h3 "Quantus Dev" at bounding box center [103, 139] width 139 height 13
